Goal: Find specific page/section: Find specific page/section

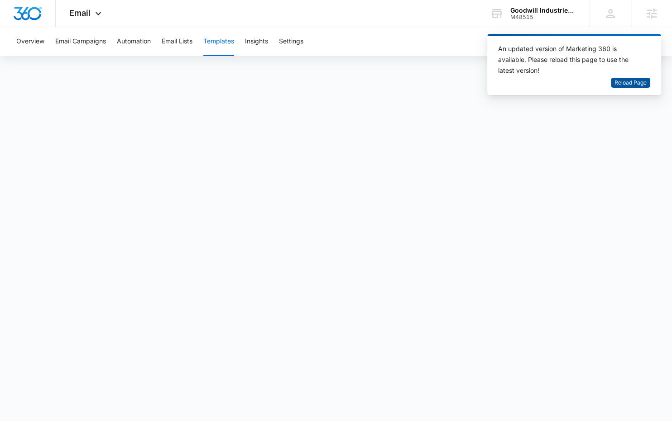
click at [630, 83] on span "Reload Page" at bounding box center [630, 83] width 32 height 9
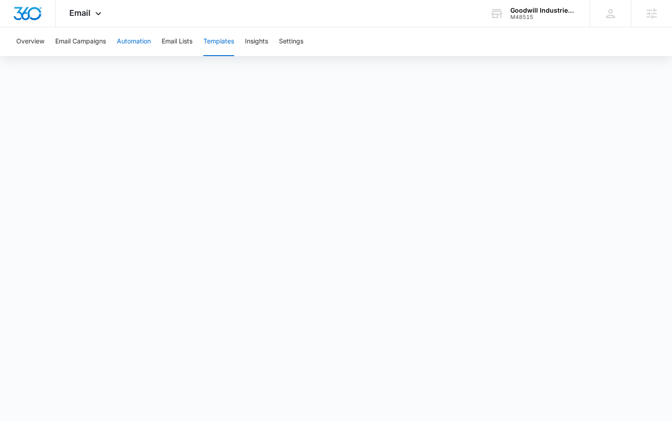
click at [135, 38] on button "Automation" at bounding box center [134, 41] width 34 height 29
click at [222, 48] on button "Templates" at bounding box center [218, 41] width 31 height 29
